Goal: Task Accomplishment & Management: Use online tool/utility

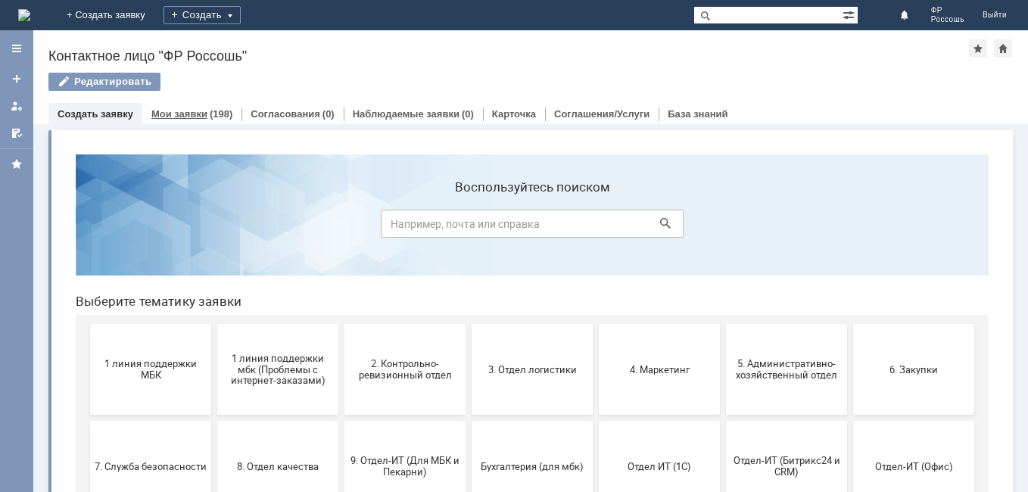
click at [182, 108] on link "Мои заявки" at bounding box center [179, 113] width 56 height 11
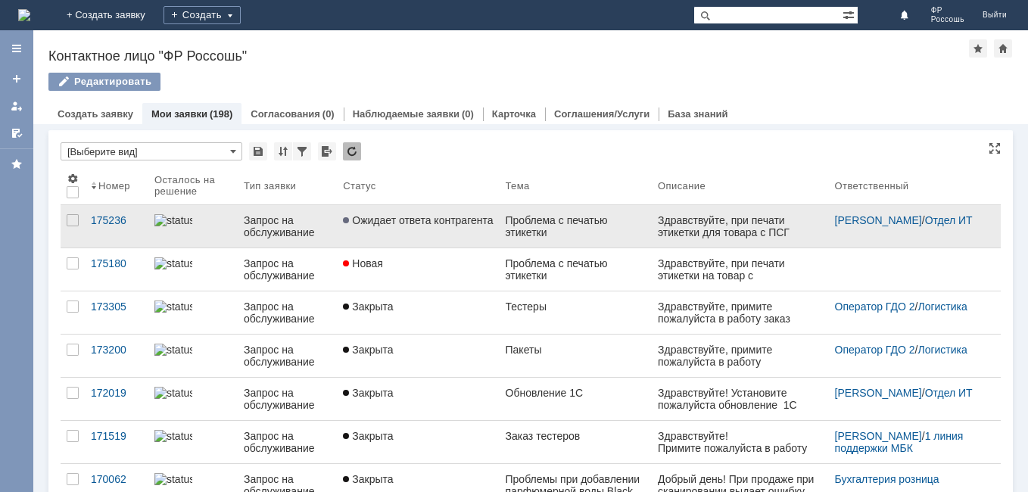
click at [376, 230] on link "Ожидает ответа контрагента" at bounding box center [418, 226] width 162 height 42
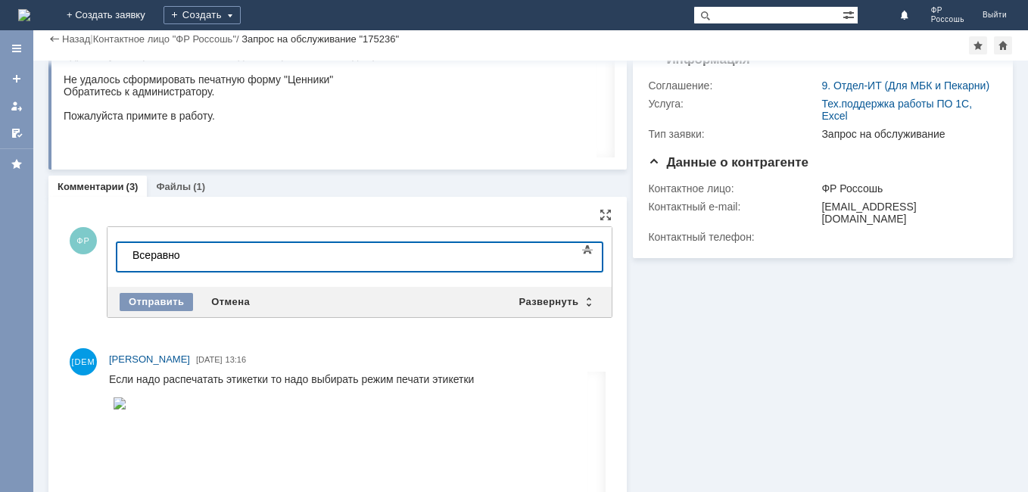
click at [199, 258] on div "Все равно" at bounding box center [240, 255] width 215 height 12
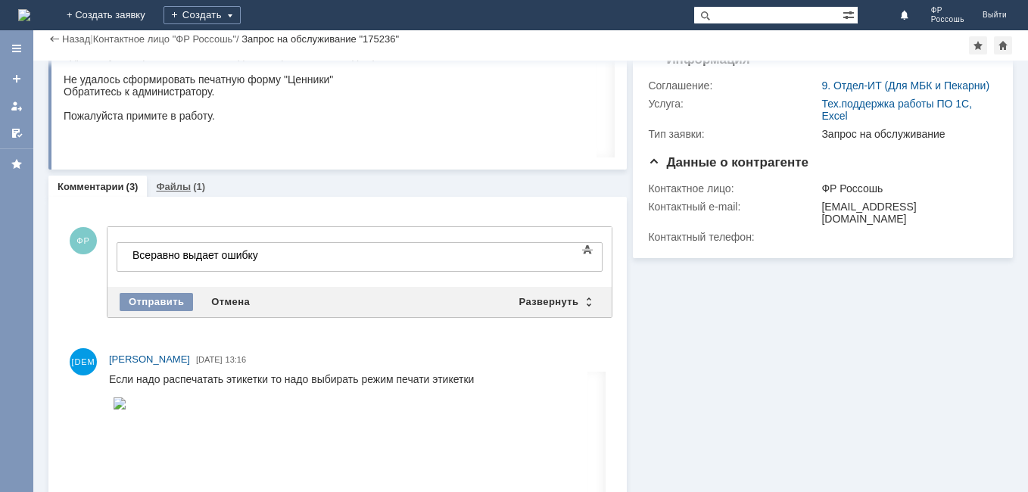
click at [170, 189] on link "Файлы" at bounding box center [173, 186] width 35 height 11
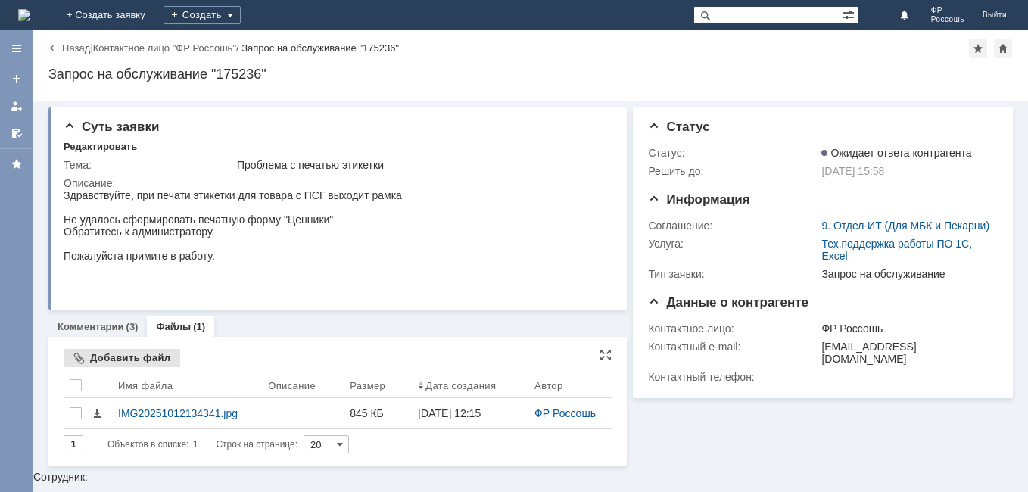
click at [134, 361] on div "Добавить файл" at bounding box center [122, 358] width 117 height 18
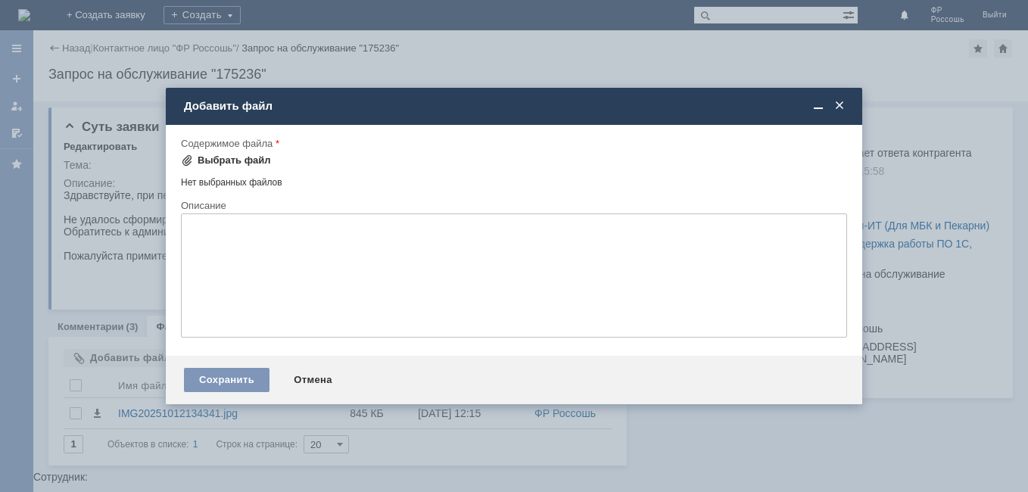
click at [235, 158] on div "Выбрать файл" at bounding box center [234, 160] width 73 height 12
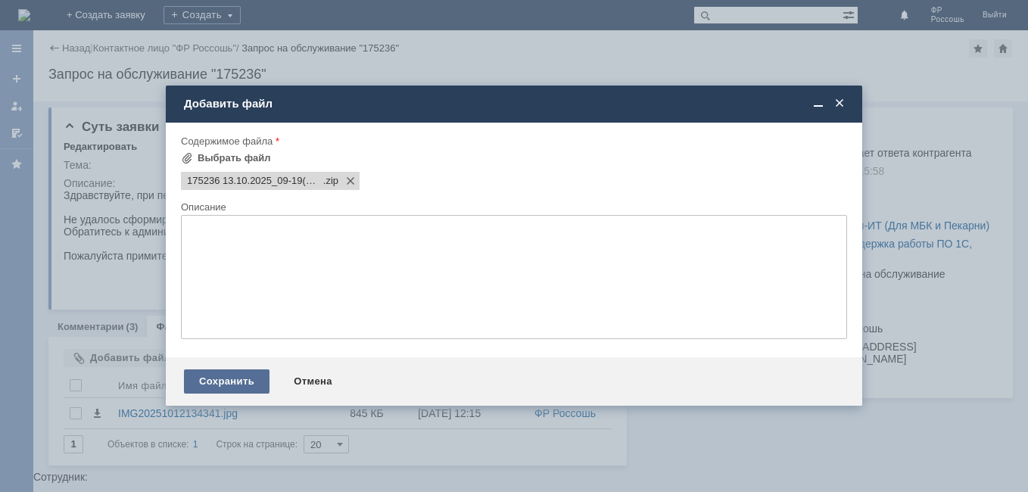
click at [246, 385] on div "Сохранить" at bounding box center [227, 382] width 86 height 24
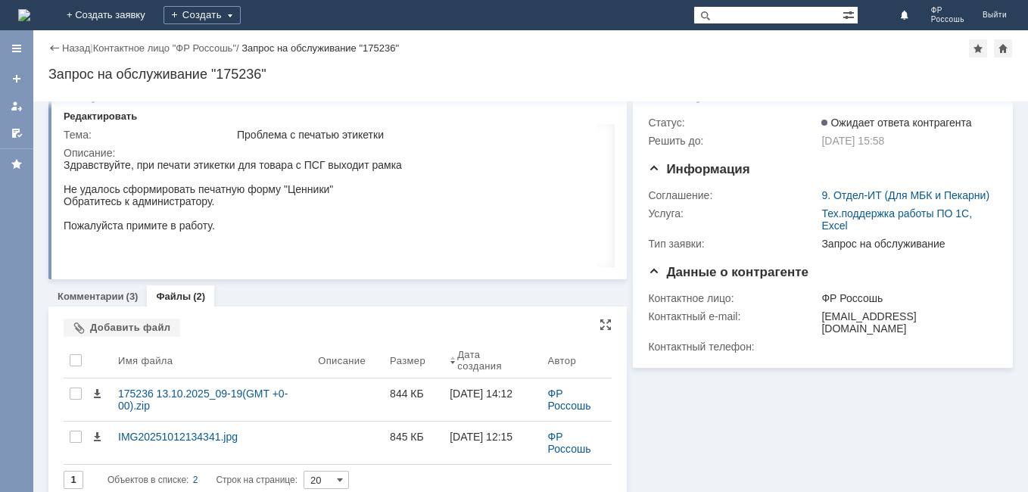
scroll to position [46, 0]
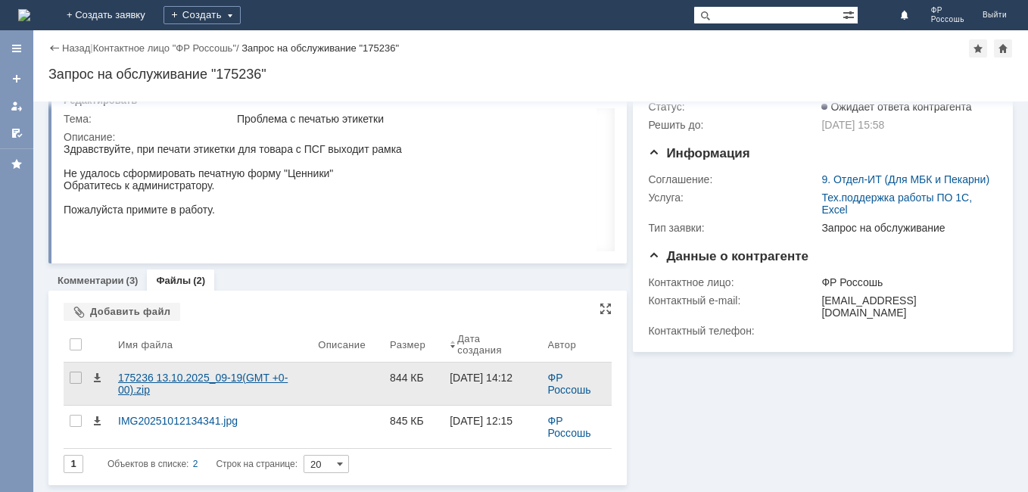
click at [169, 381] on div "175236 13.10.2025_09-19(GMT +0-00).zip" at bounding box center [212, 384] width 188 height 24
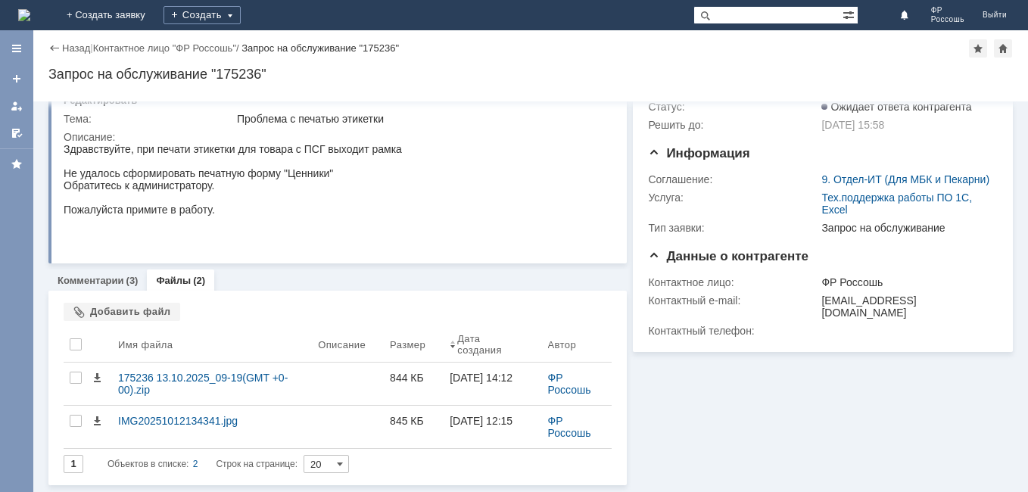
drag, startPoint x: 197, startPoint y: 381, endPoint x: 705, endPoint y: 449, distance: 512.6
click at [705, 449] on div "Информация Статус Статус: Ожидает ответа контрагента Решить до: [DATE] 15:58 Ин…" at bounding box center [820, 270] width 386 height 430
drag, startPoint x: 322, startPoint y: 382, endPoint x: 923, endPoint y: 448, distance: 604.8
click at [923, 448] on div "Информация Статус Статус: Ожидает ответа контрагента Решить до: [DATE] 15:58 Ин…" at bounding box center [820, 270] width 386 height 430
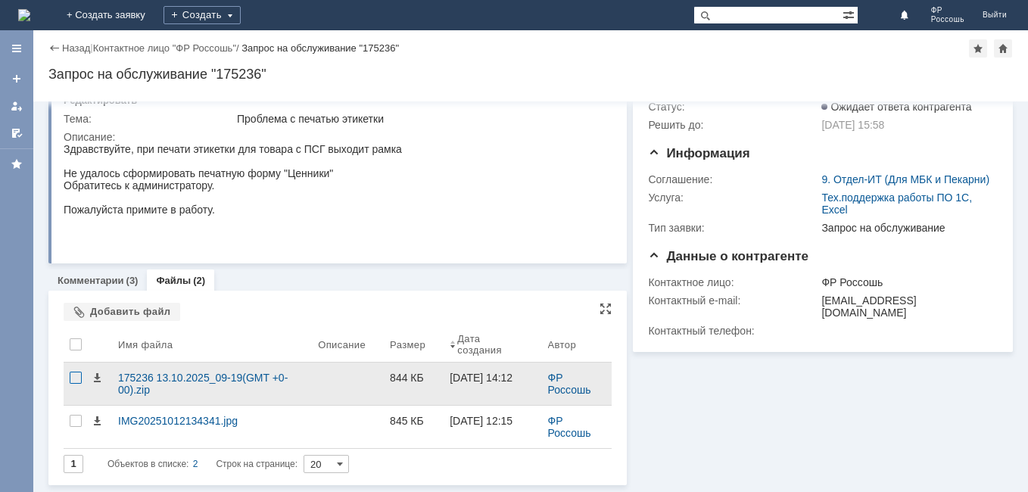
click at [75, 379] on div at bounding box center [76, 378] width 12 height 12
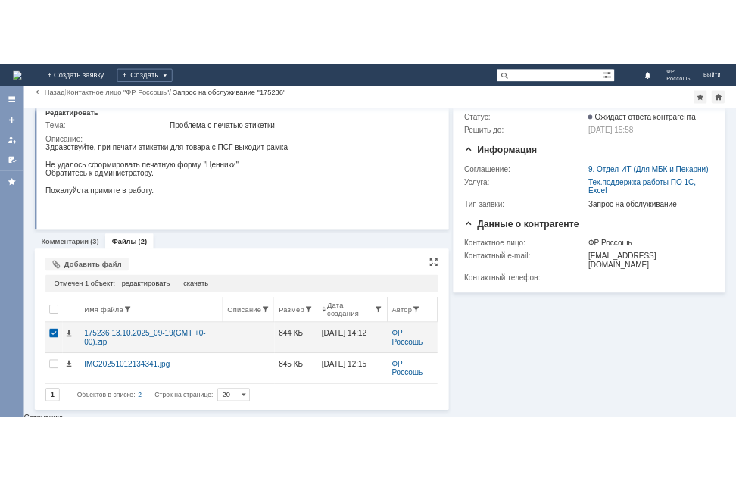
scroll to position [36, 0]
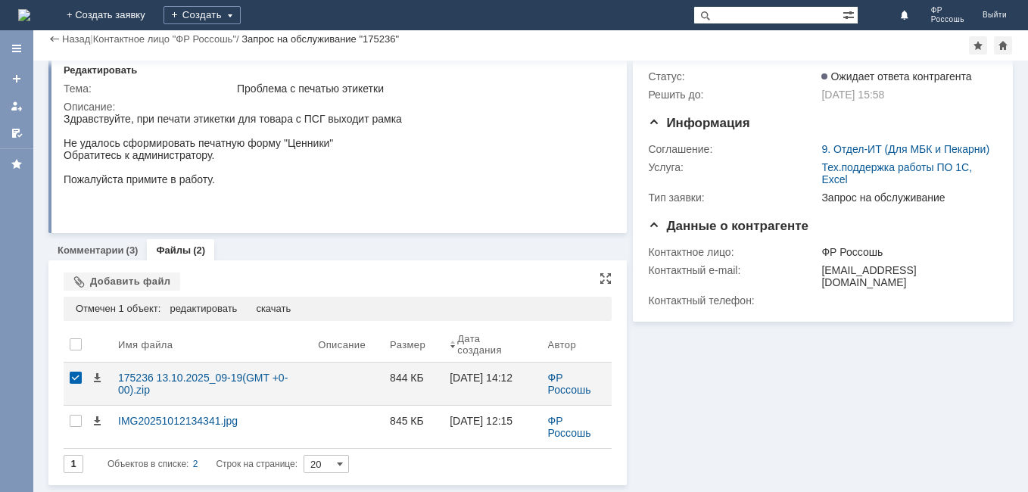
click at [126, 310] on div "Отмечен 1 объект:" at bounding box center [118, 309] width 85 height 12
drag, startPoint x: 86, startPoint y: 311, endPoint x: 457, endPoint y: 298, distance: 371.3
click at [457, 298] on div "Отмечен 1 объект: редактировать удалить скачать" at bounding box center [338, 309] width 548 height 24
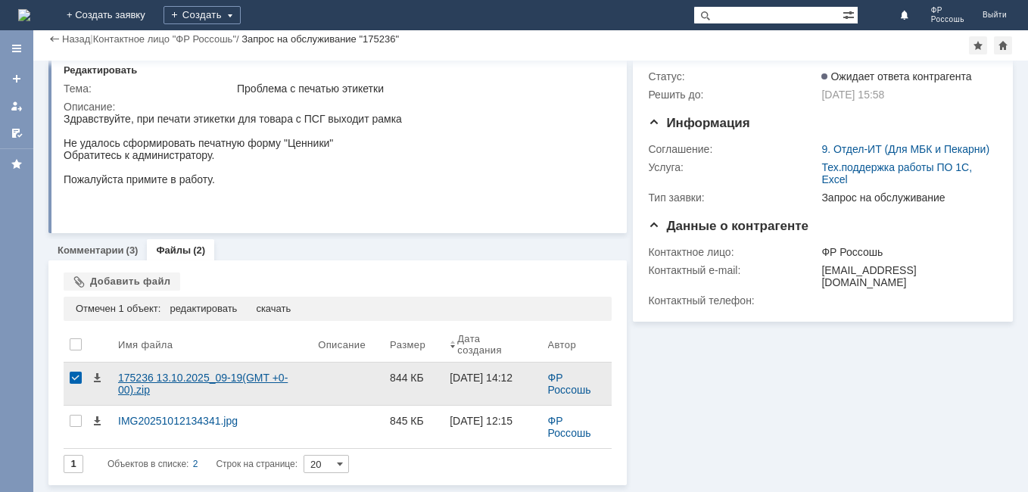
click at [139, 379] on div "175236 13.10.2025_09-19(GMT +0-00).zip" at bounding box center [212, 384] width 188 height 24
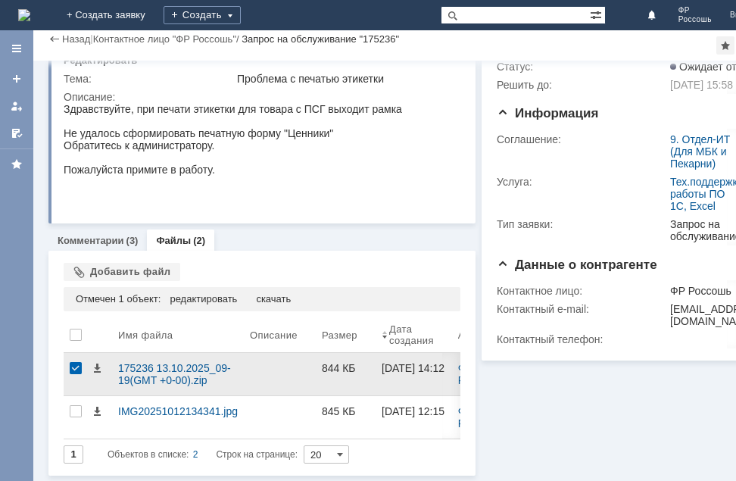
scroll to position [47, 0]
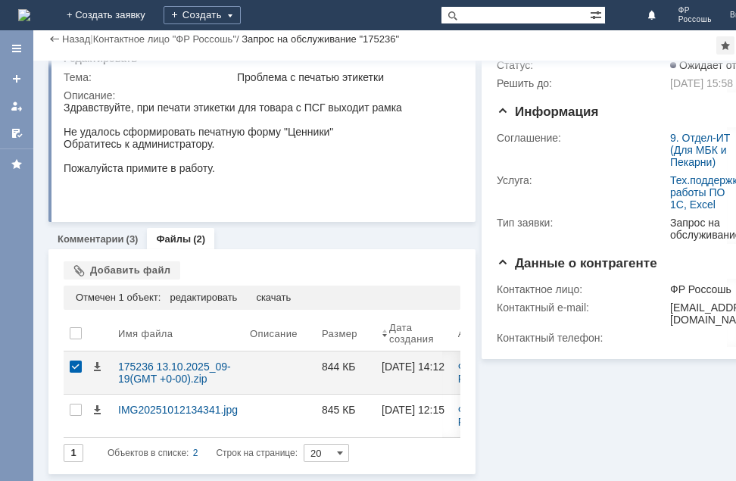
drag, startPoint x: 306, startPoint y: 370, endPoint x: 565, endPoint y: 437, distance: 267.6
click at [565, 437] on div "Информация Статус Статус: Ожидает ответа контрагента Решить до: [DATE] 15:58 Ин…" at bounding box center [618, 244] width 285 height 460
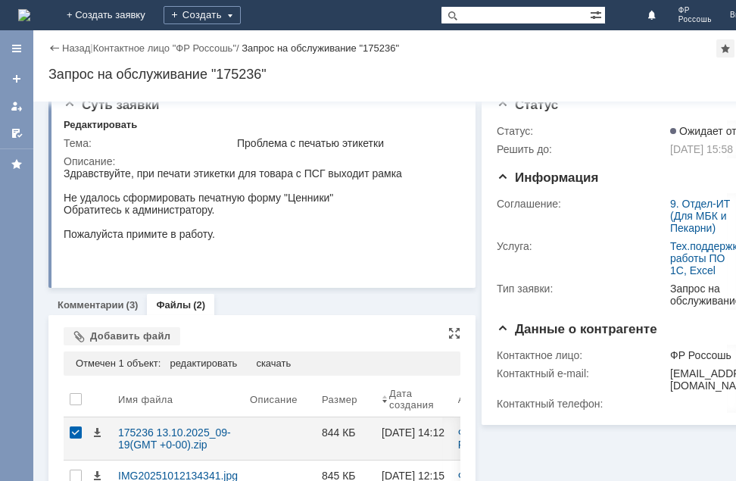
scroll to position [0, 0]
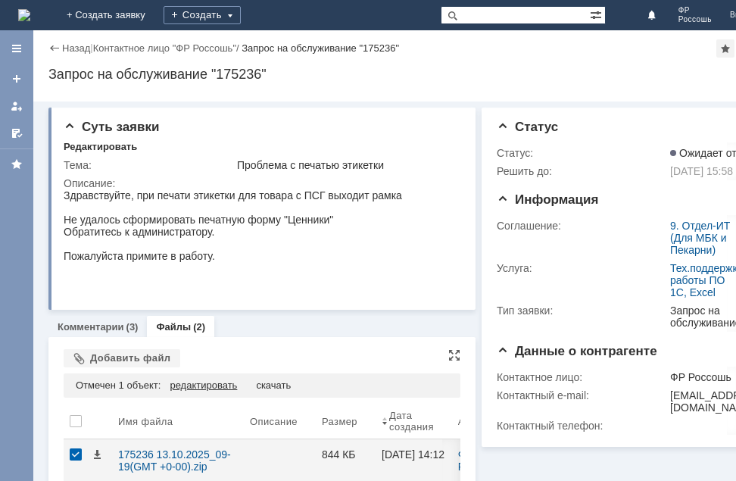
click at [200, 386] on div "редактировать" at bounding box center [203, 385] width 67 height 12
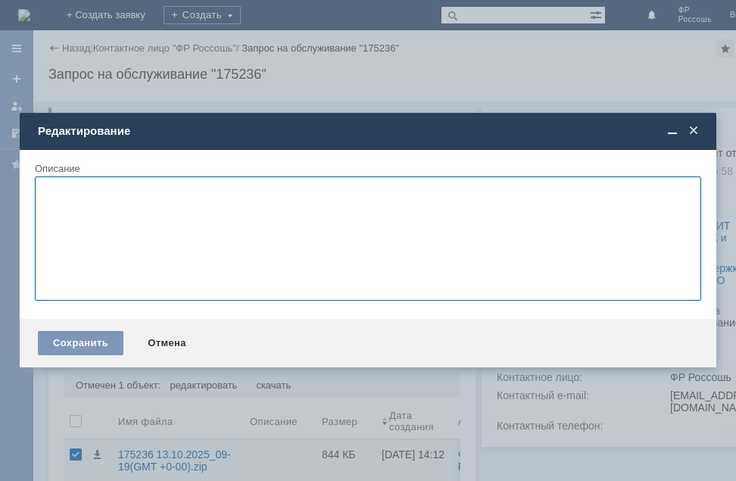
click at [697, 131] on span at bounding box center [693, 131] width 15 height 14
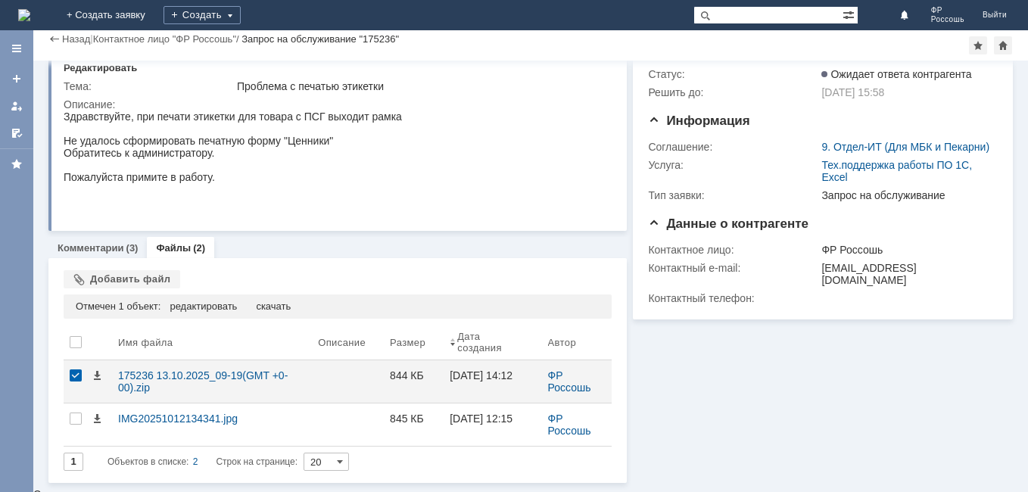
scroll to position [36, 0]
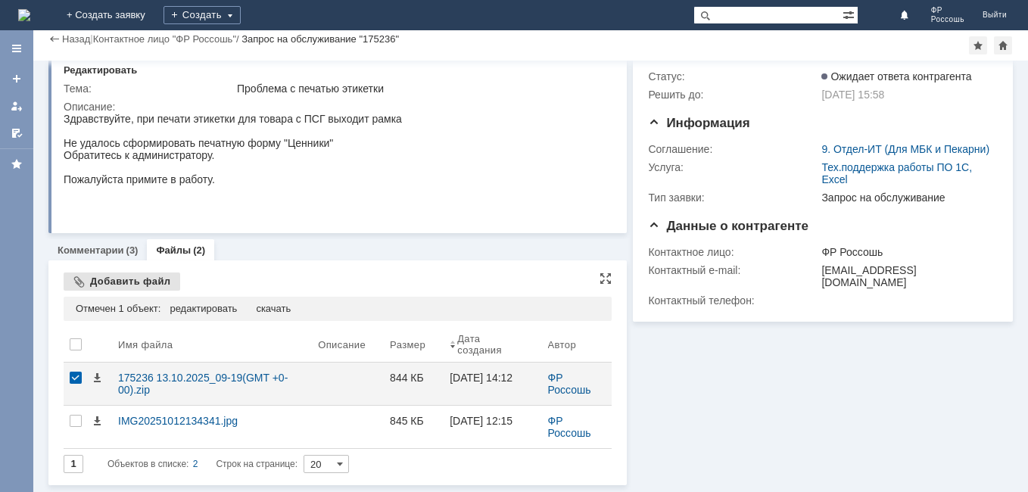
click at [128, 279] on div "Добавить файл" at bounding box center [122, 282] width 117 height 18
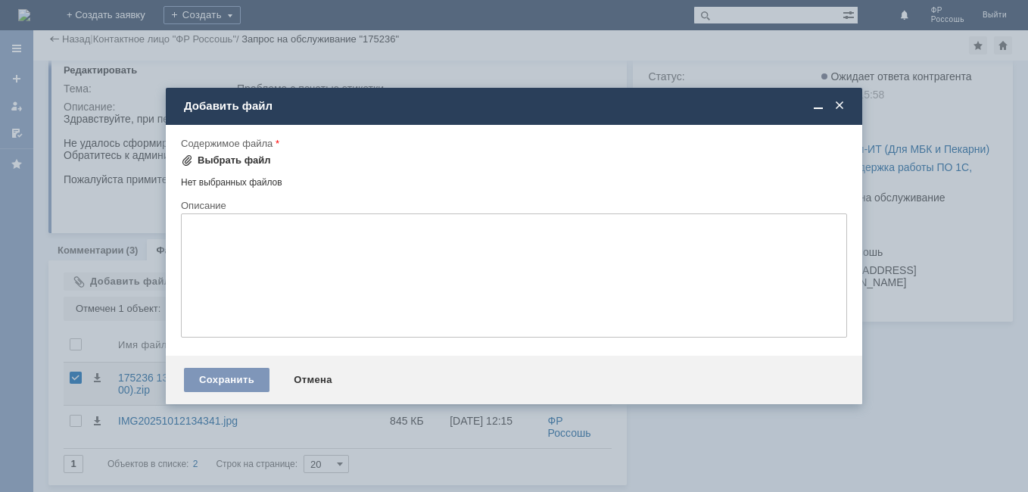
click at [221, 161] on div "Выбрать файл" at bounding box center [234, 160] width 73 height 12
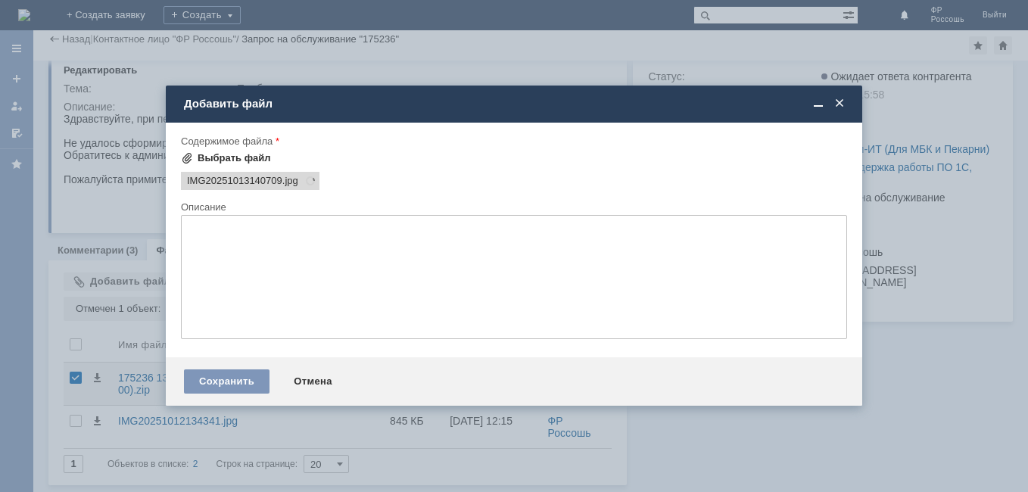
scroll to position [0, 0]
click at [219, 158] on div "Выбрать файл" at bounding box center [234, 158] width 73 height 12
click at [229, 158] on div "Выбрать файл" at bounding box center [234, 158] width 73 height 12
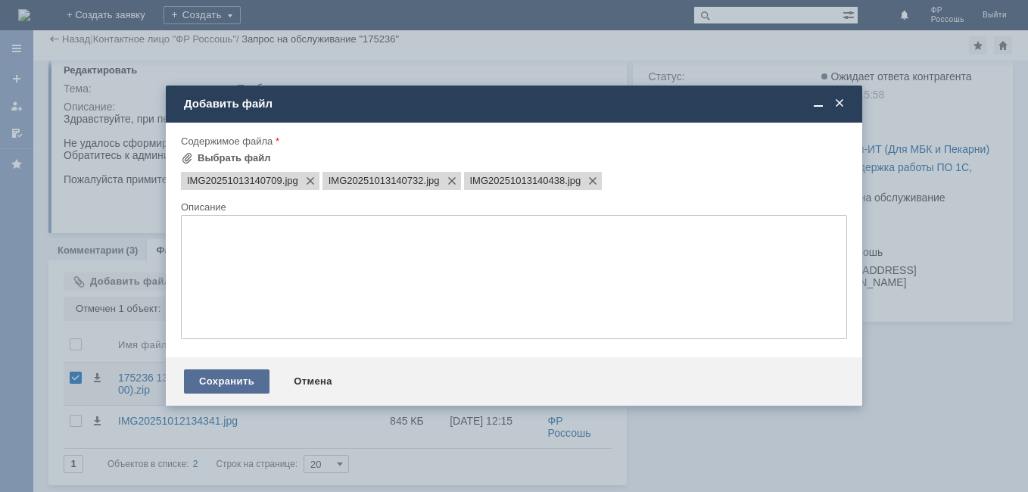
click at [213, 381] on div "Сохранить" at bounding box center [227, 382] width 86 height 24
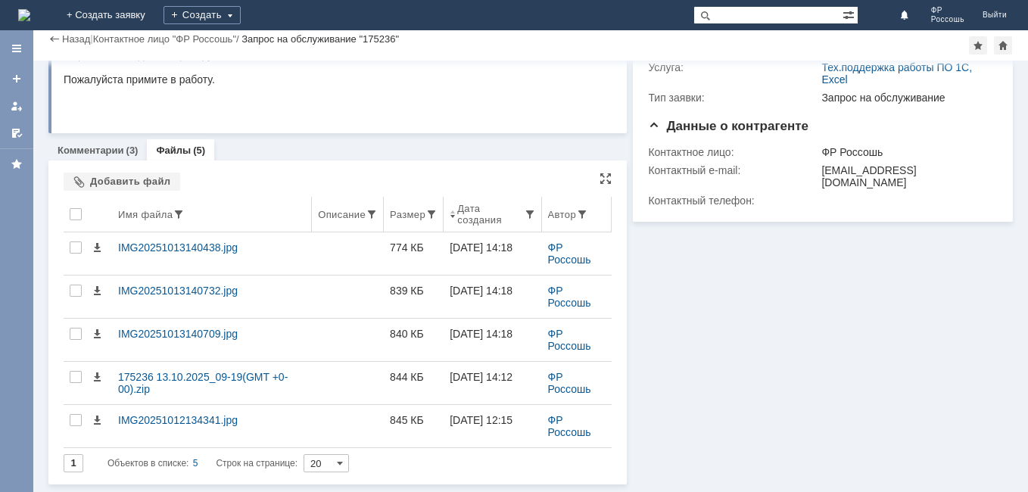
scroll to position [135, 0]
click at [331, 215] on div "Описание" at bounding box center [342, 215] width 48 height 11
click at [333, 214] on div "Описание" at bounding box center [342, 215] width 48 height 11
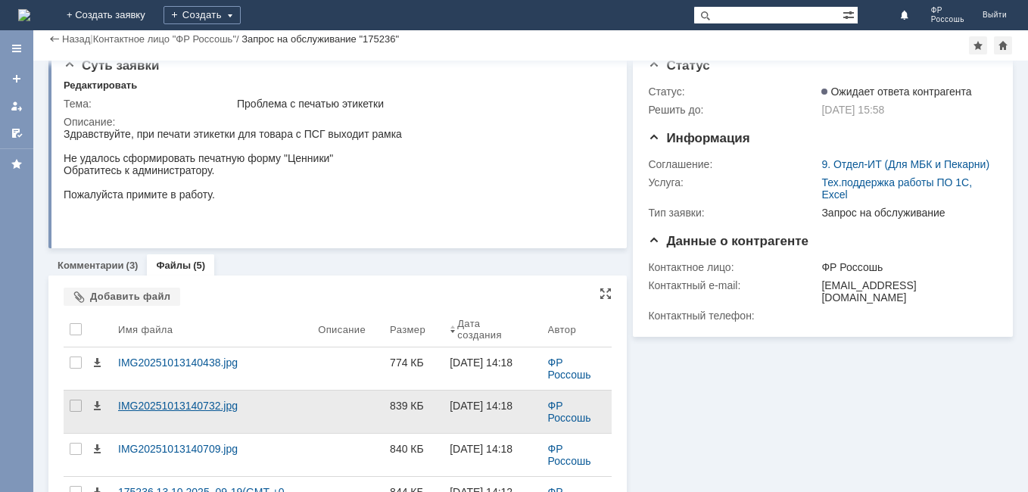
scroll to position [0, 0]
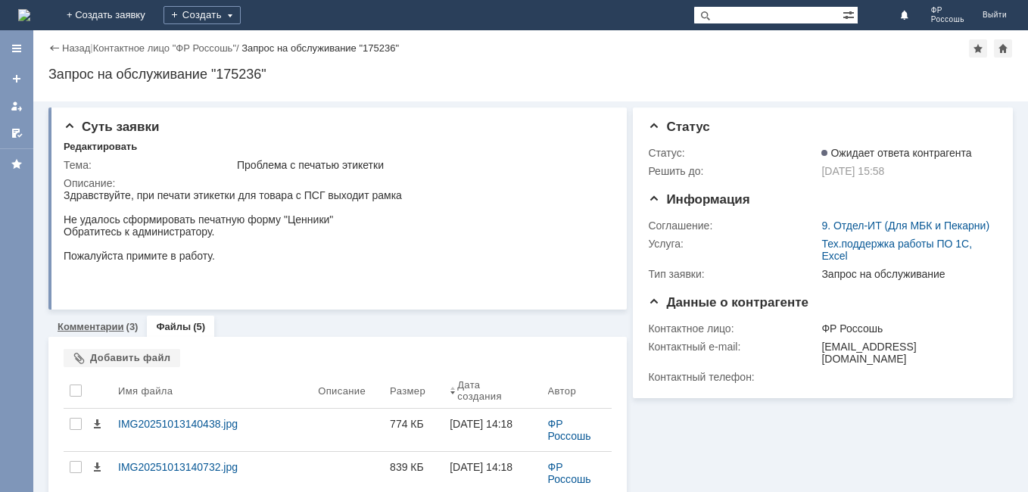
click at [111, 326] on link "Комментарии" at bounding box center [91, 326] width 67 height 11
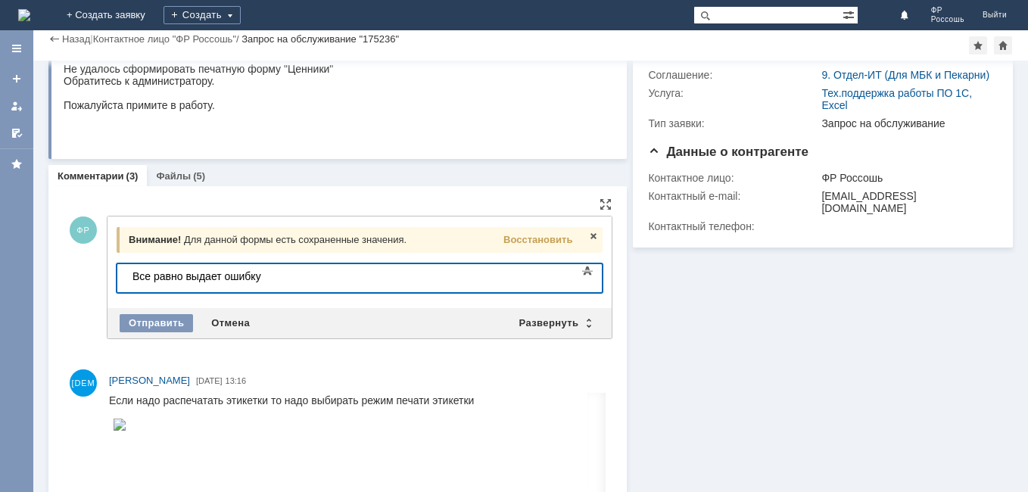
scroll to position [76, 0]
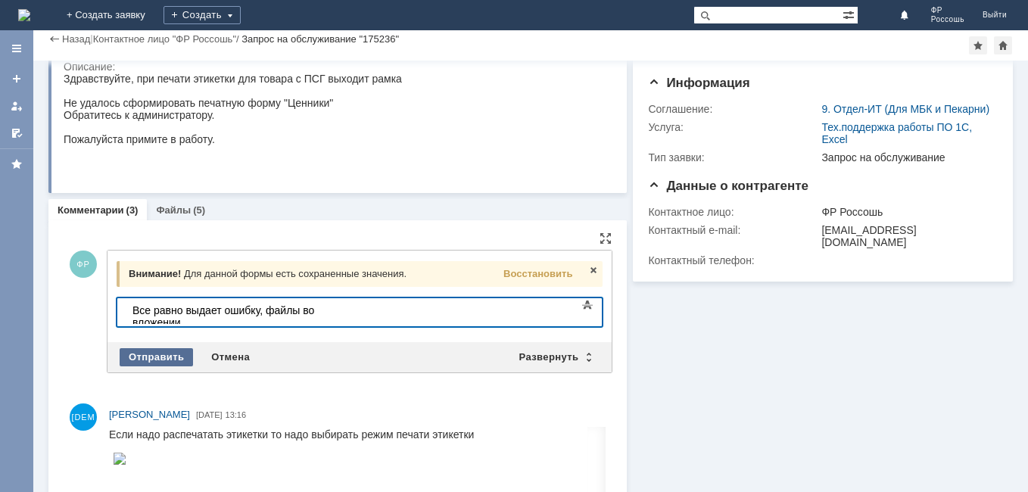
click at [180, 357] on div "Отправить" at bounding box center [156, 357] width 73 height 18
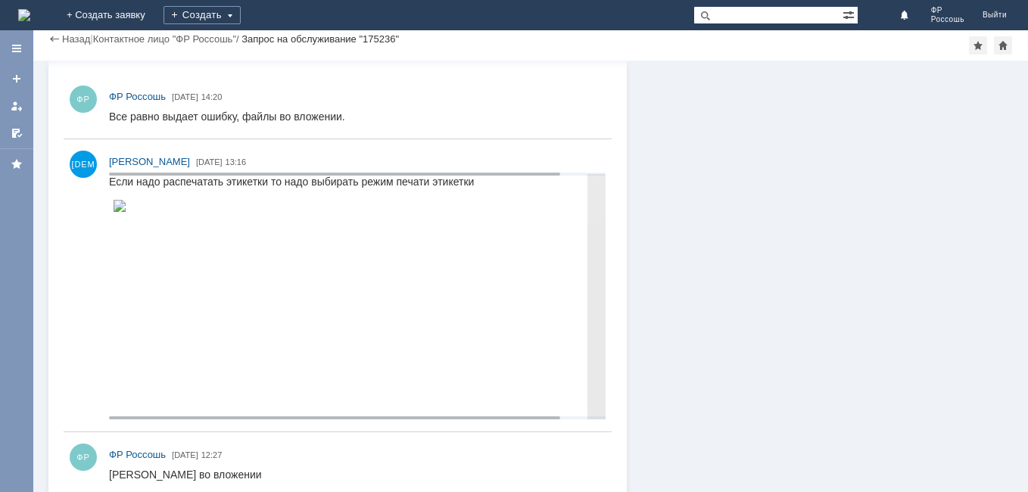
scroll to position [227, 0]
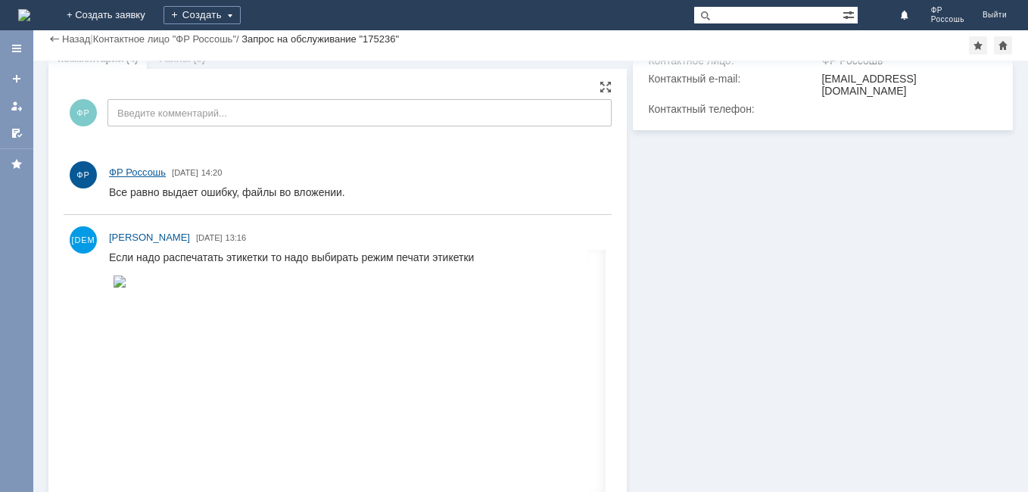
click at [92, 176] on span "ФР" at bounding box center [83, 174] width 27 height 27
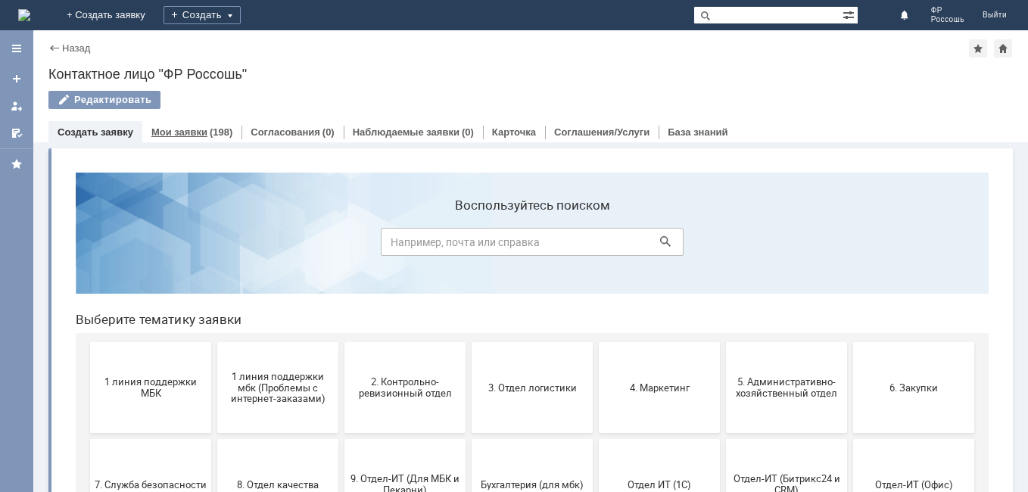
click at [183, 131] on link "Мои заявки" at bounding box center [179, 131] width 56 height 11
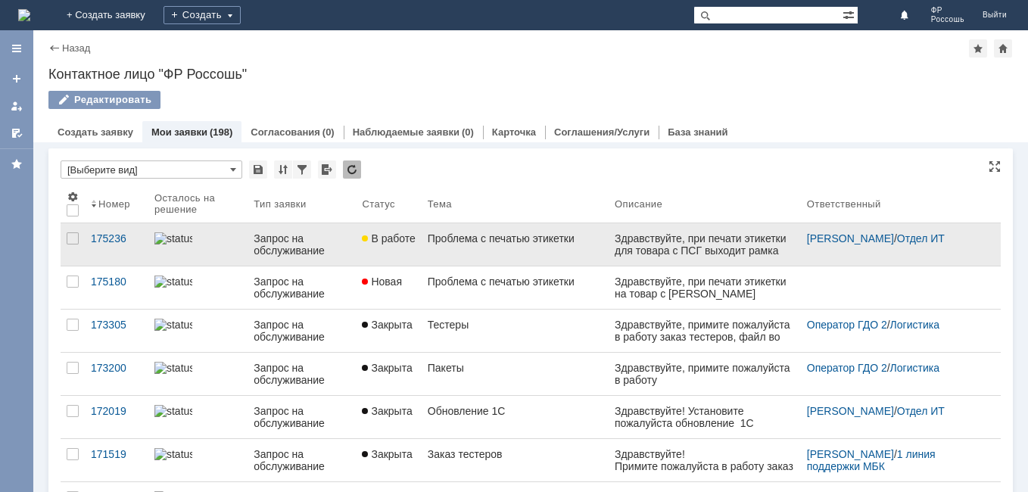
click at [335, 245] on div "Запрос на обслуживание" at bounding box center [302, 244] width 96 height 24
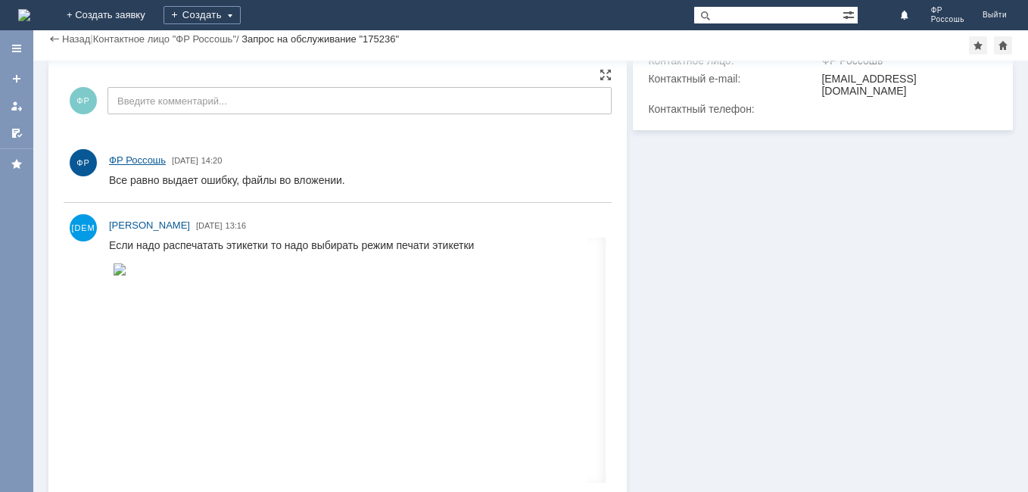
click at [86, 163] on span "ФР" at bounding box center [83, 162] width 27 height 27
